Goal: Information Seeking & Learning: Learn about a topic

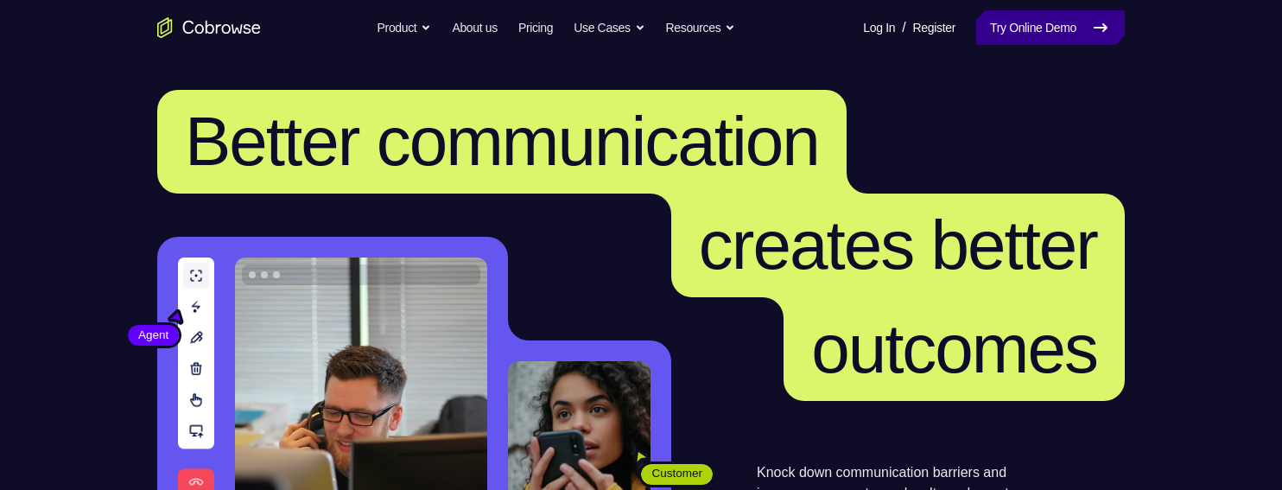
click at [1092, 26] on icon at bounding box center [1100, 27] width 21 height 21
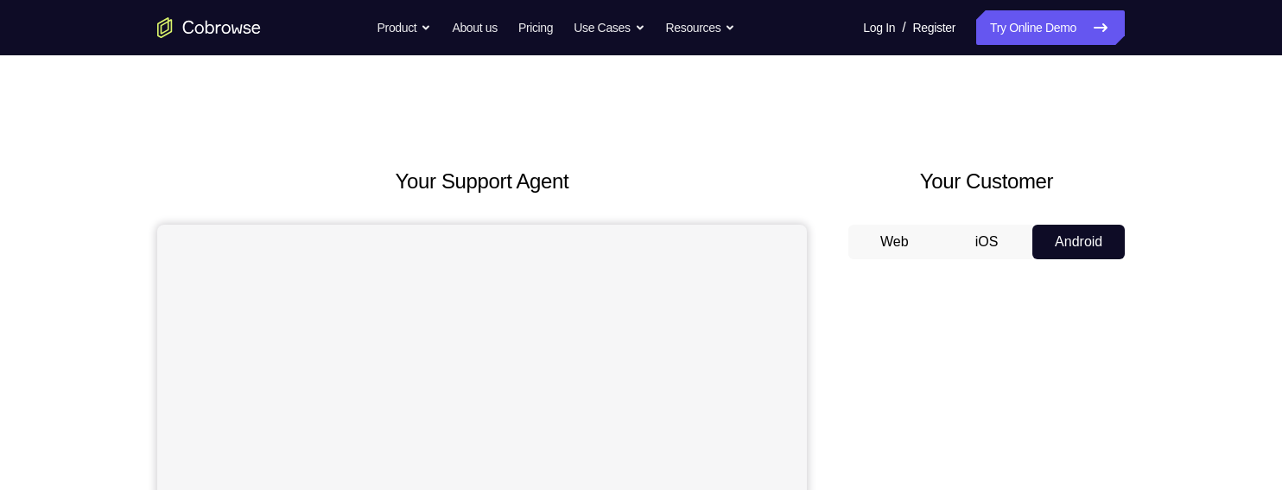
click at [980, 232] on button "iOS" at bounding box center [987, 242] width 92 height 35
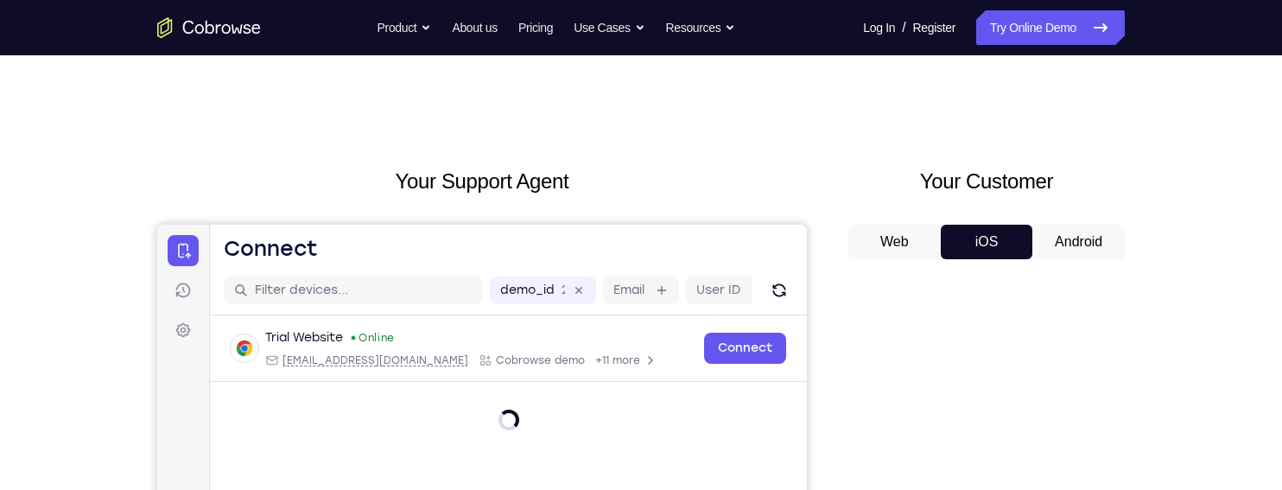
scroll to position [168, 0]
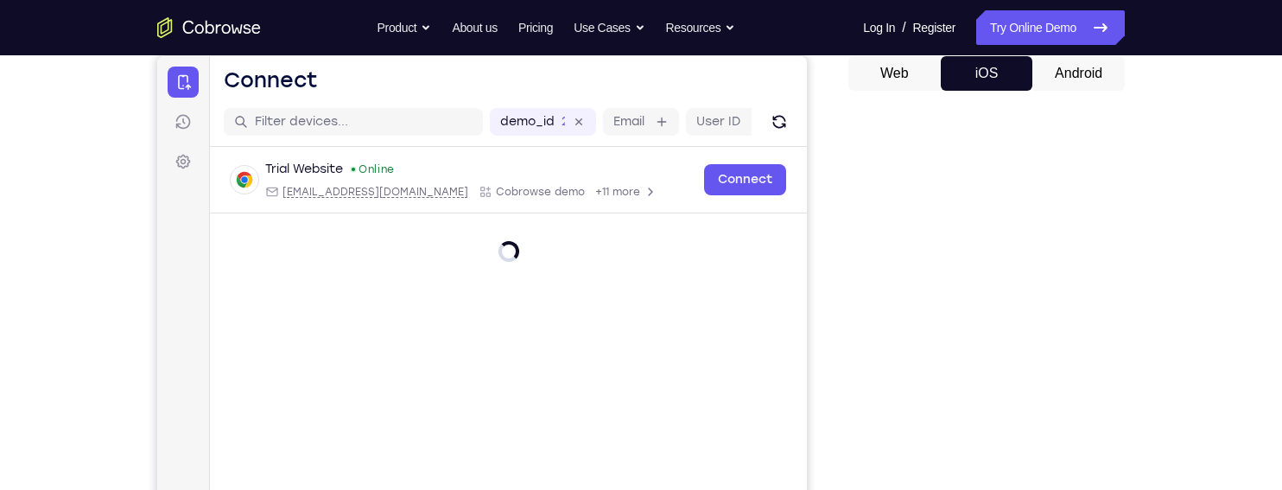
click at [1099, 86] on button "Android" at bounding box center [1078, 73] width 92 height 35
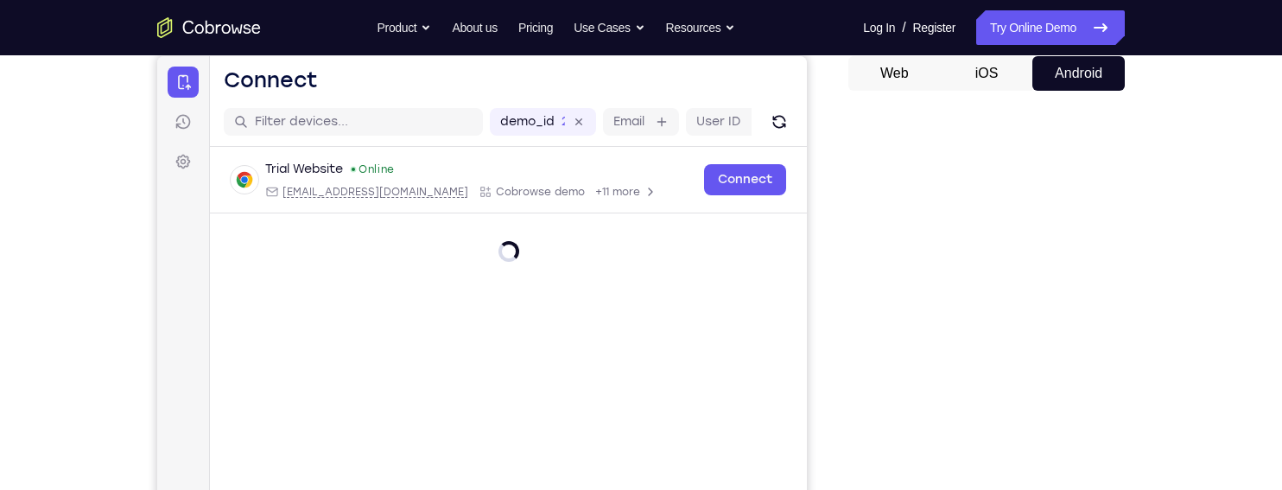
click at [1102, 77] on button "Android" at bounding box center [1078, 73] width 92 height 35
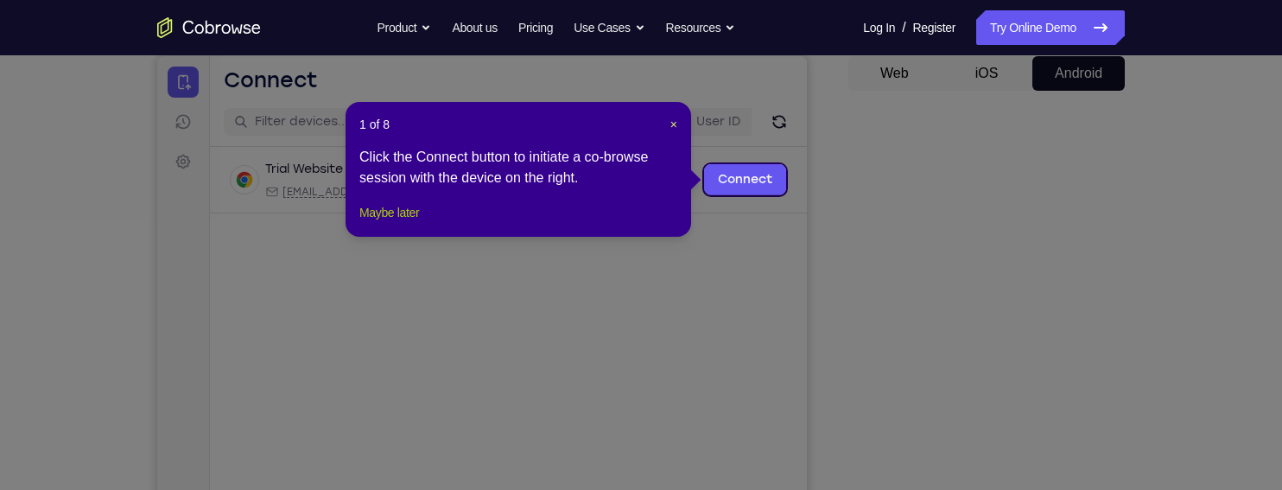
click at [419, 223] on button "Maybe later" at bounding box center [389, 212] width 60 height 21
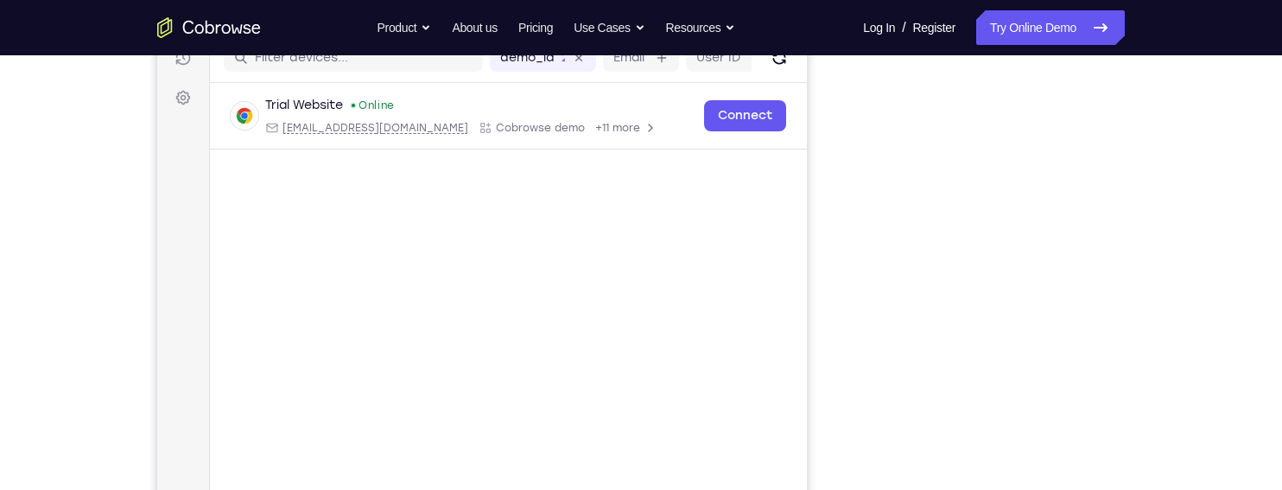
scroll to position [239, 0]
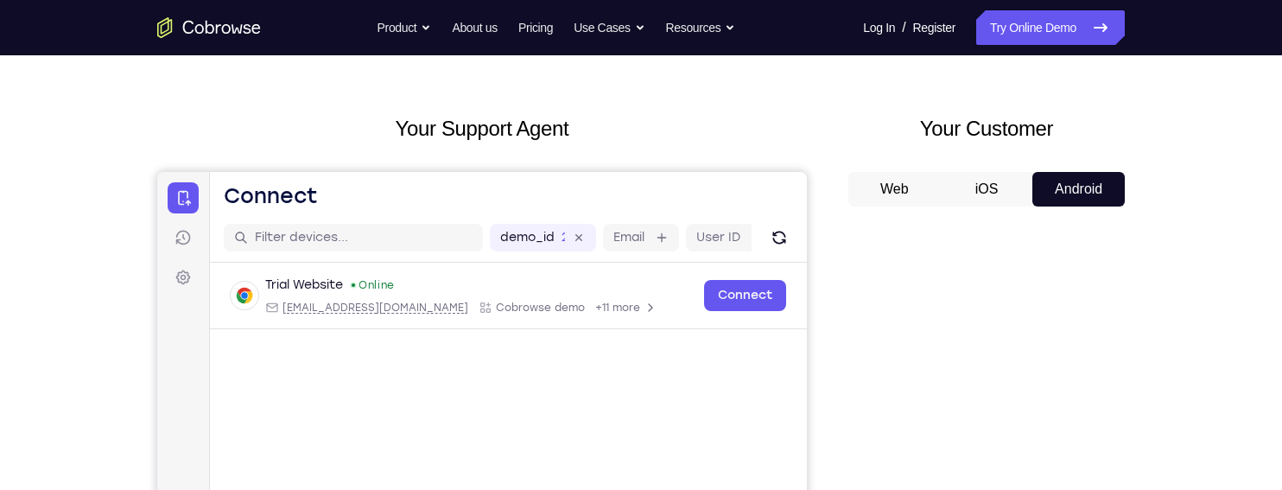
click at [995, 184] on button "iOS" at bounding box center [987, 189] width 92 height 35
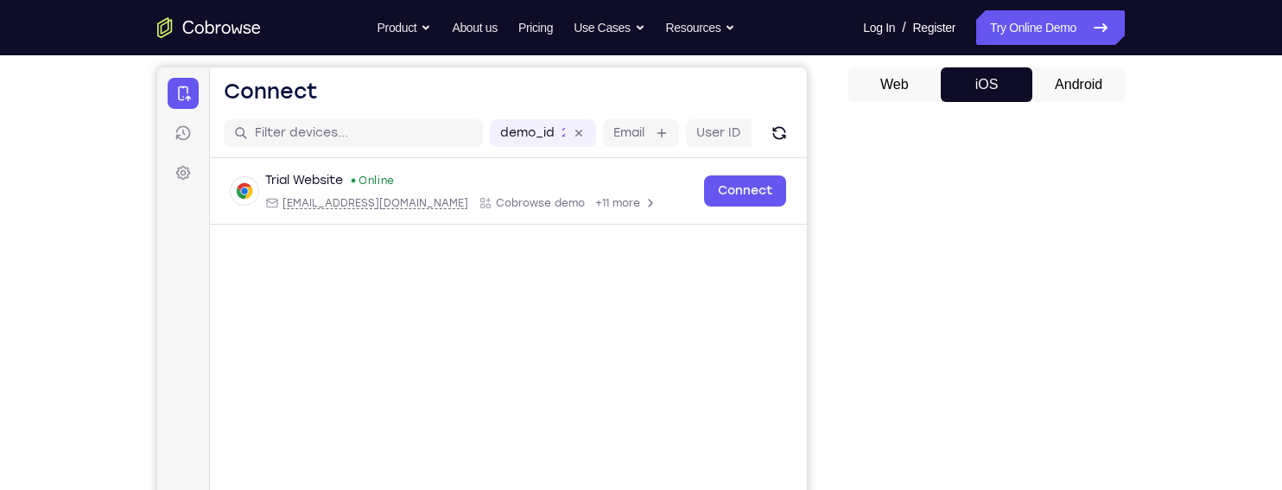
scroll to position [149, 0]
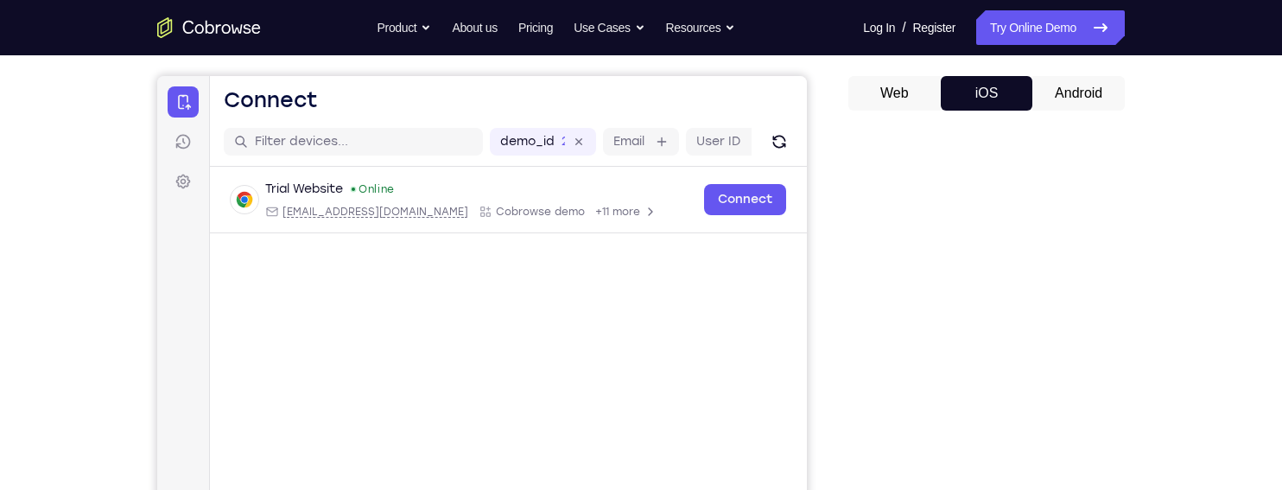
click at [1089, 84] on button "Android" at bounding box center [1078, 93] width 92 height 35
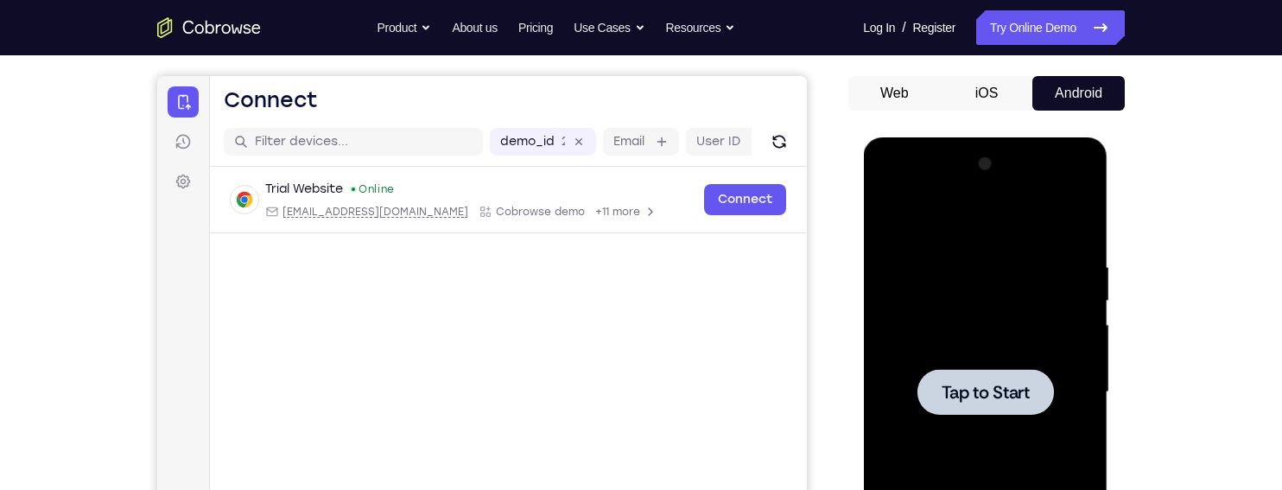
click at [992, 384] on span "Tap to Start" at bounding box center [985, 392] width 88 height 17
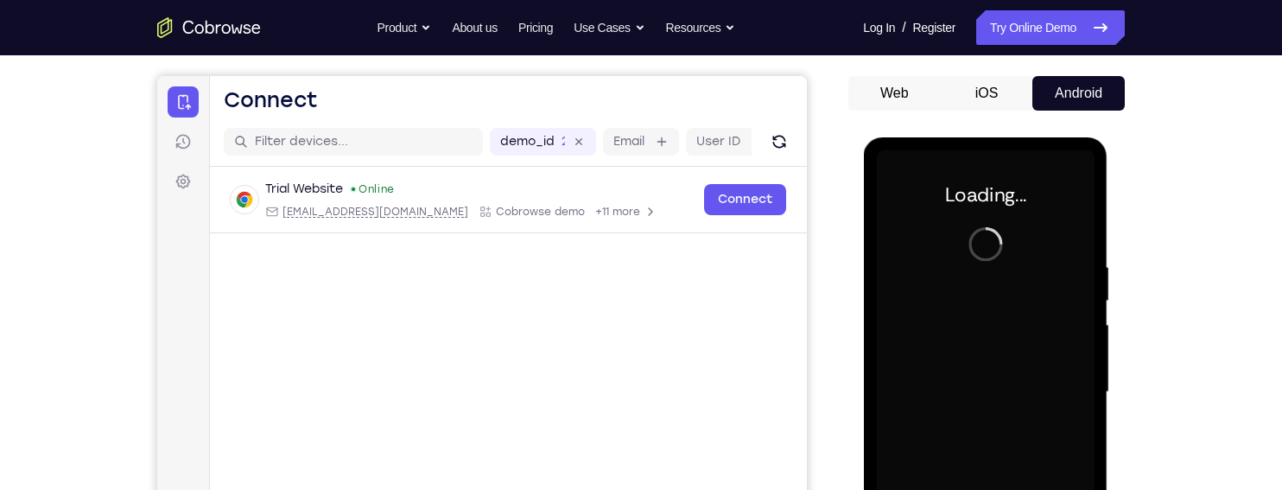
click at [988, 88] on button "iOS" at bounding box center [987, 93] width 92 height 35
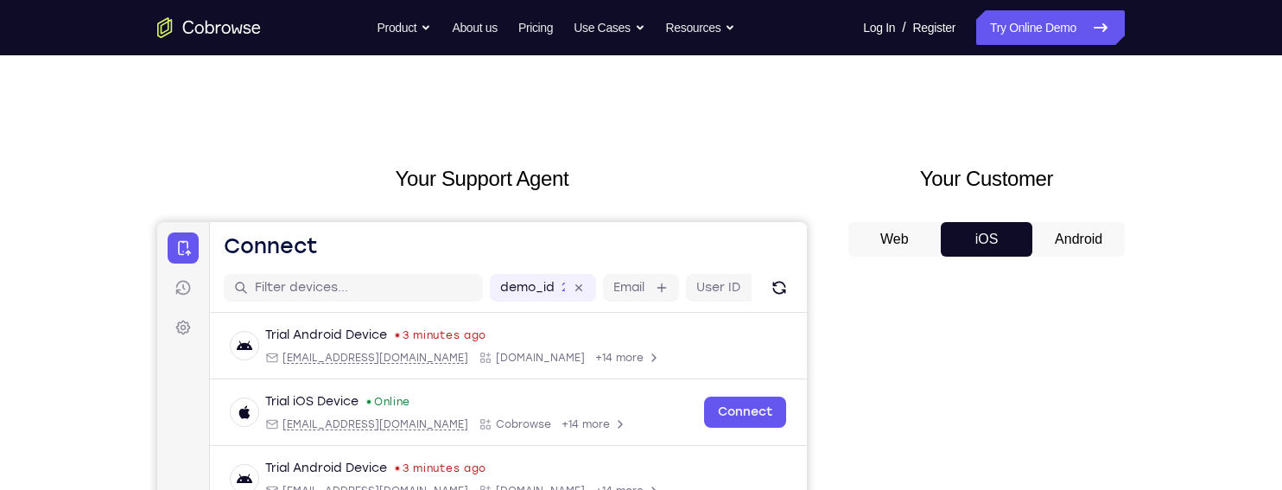
scroll to position [0, 0]
